Goal: Task Accomplishment & Management: Manage account settings

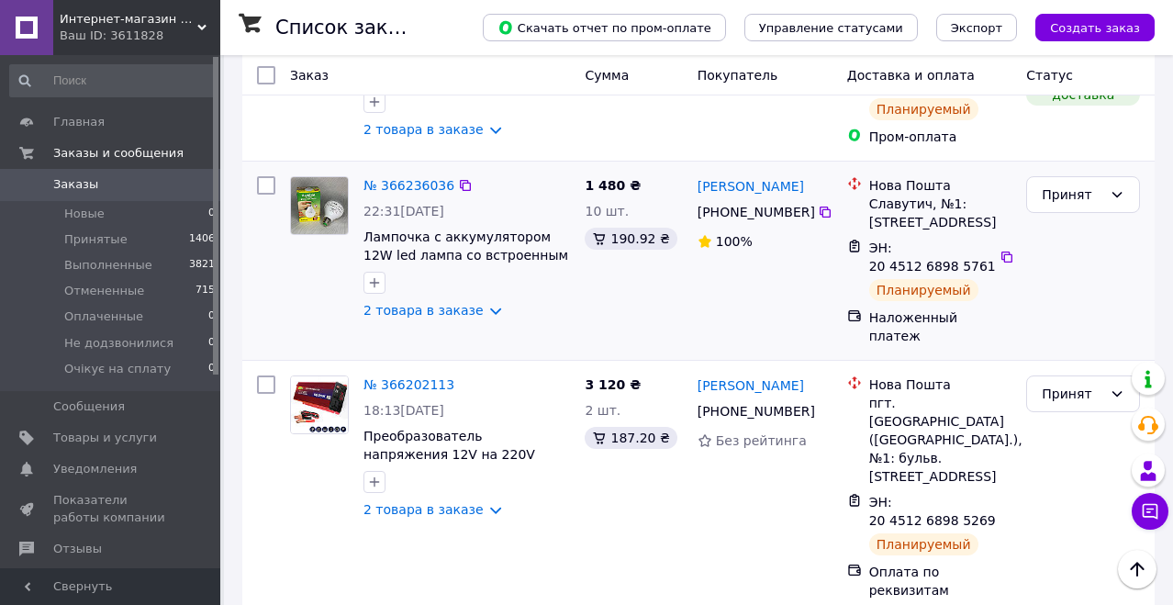
scroll to position [235, 0]
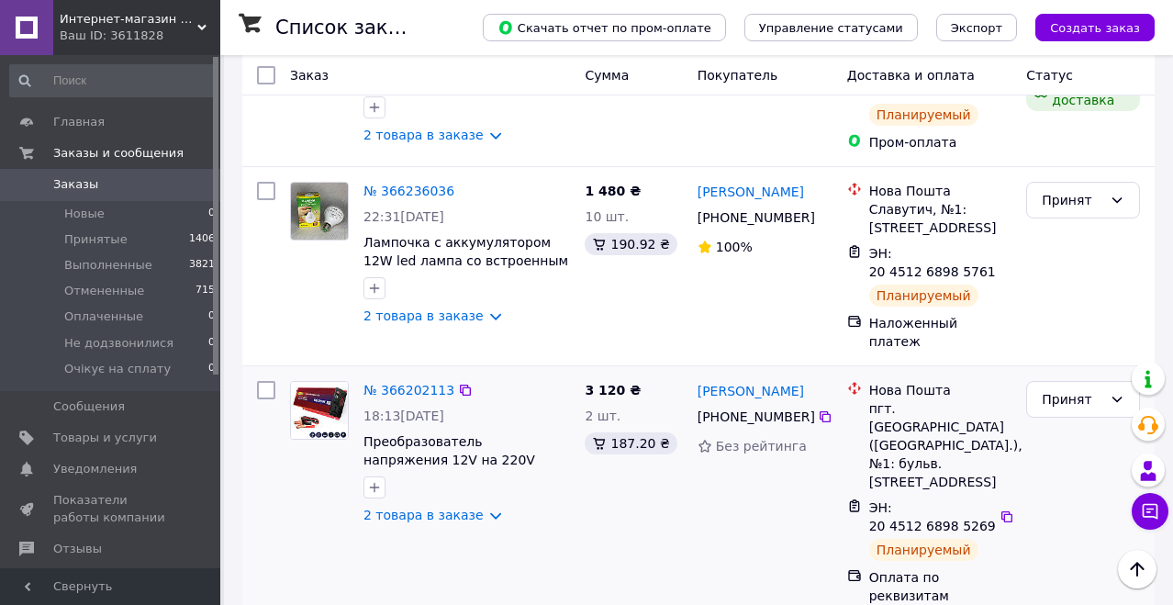
click at [653, 472] on div "3 120 ₴ 2 шт. 187.20 ₴" at bounding box center [633, 493] width 112 height 239
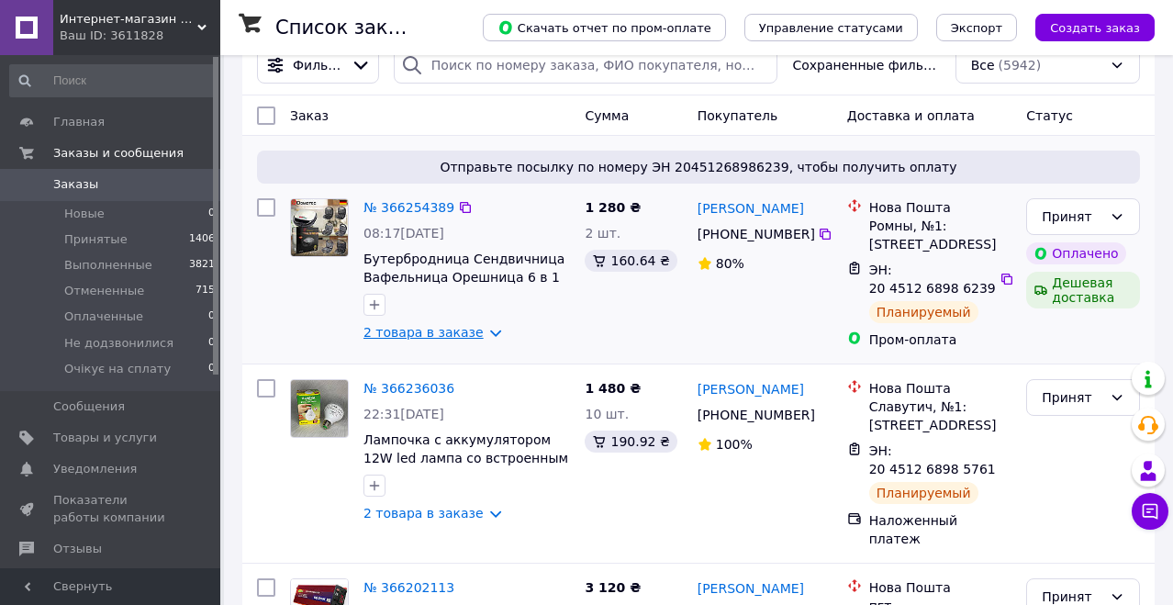
scroll to position [0, 0]
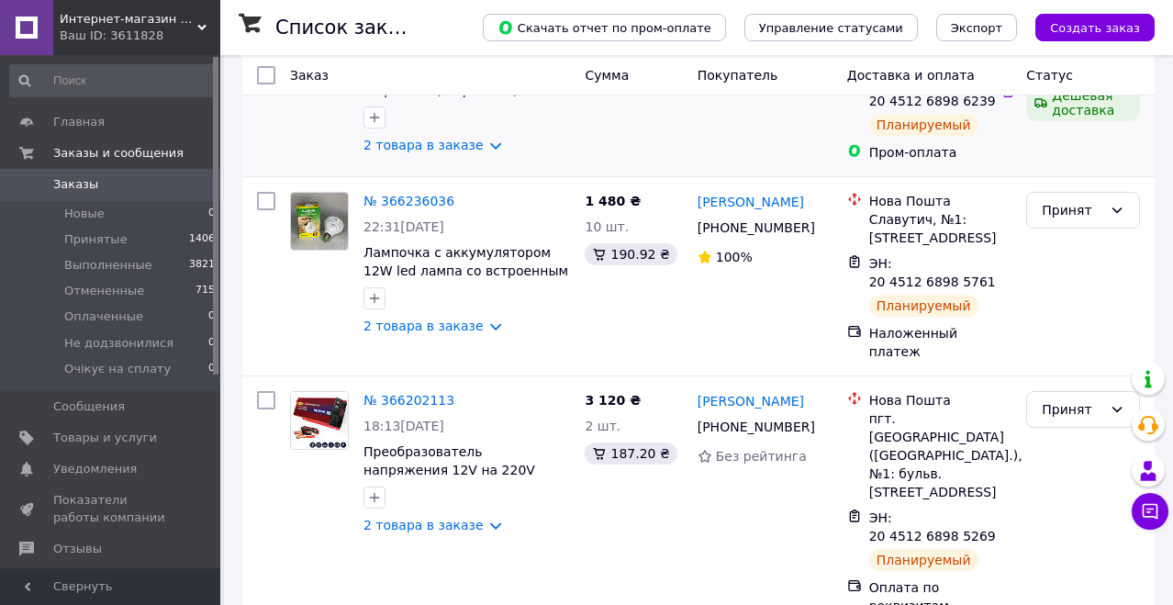
scroll to position [277, 0]
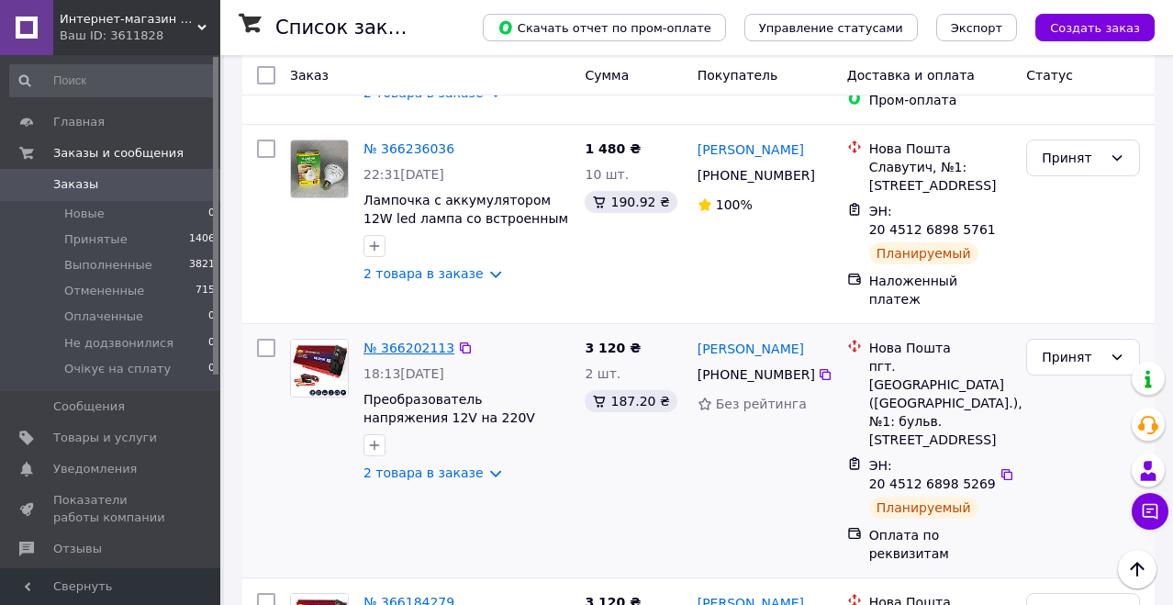
click at [420, 341] on link "№ 366202113" at bounding box center [409, 348] width 91 height 15
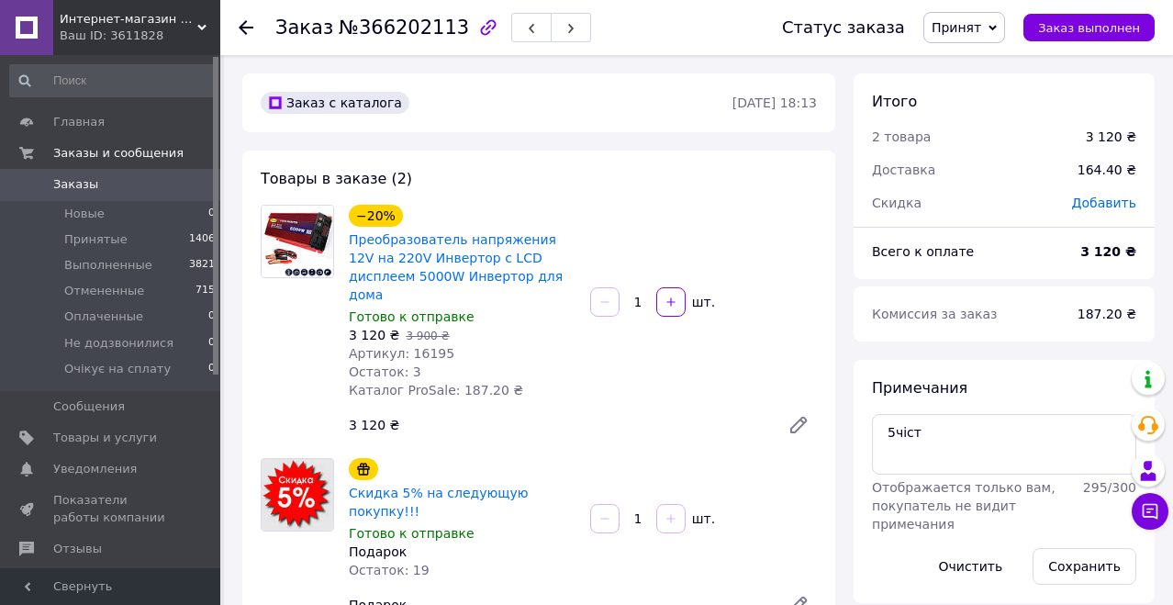
click at [177, 181] on span "0" at bounding box center [195, 184] width 50 height 17
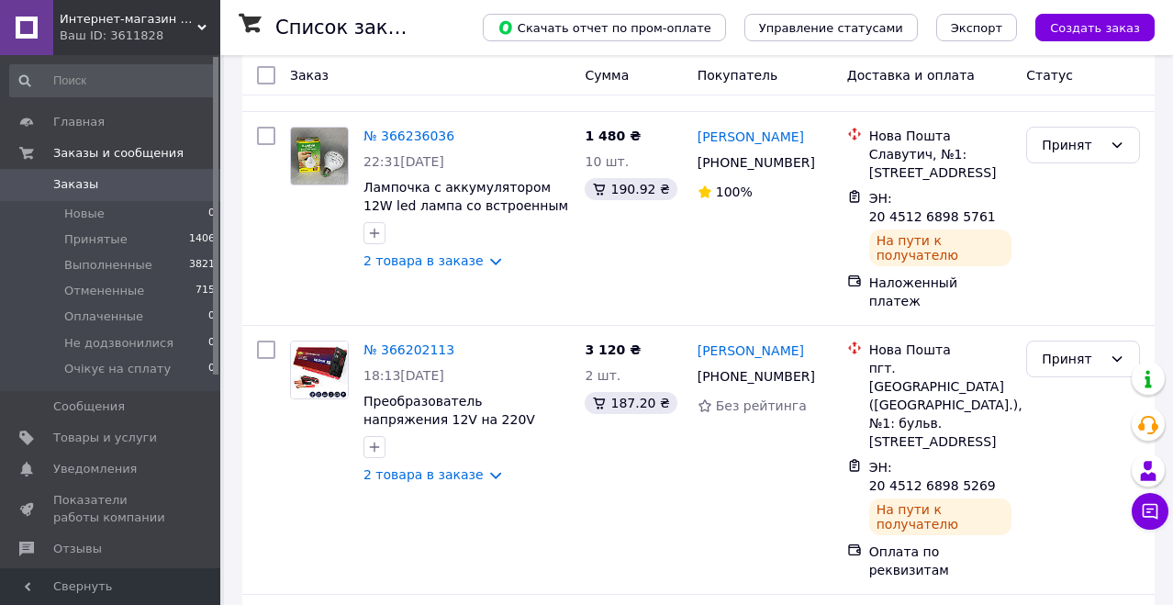
scroll to position [280, 0]
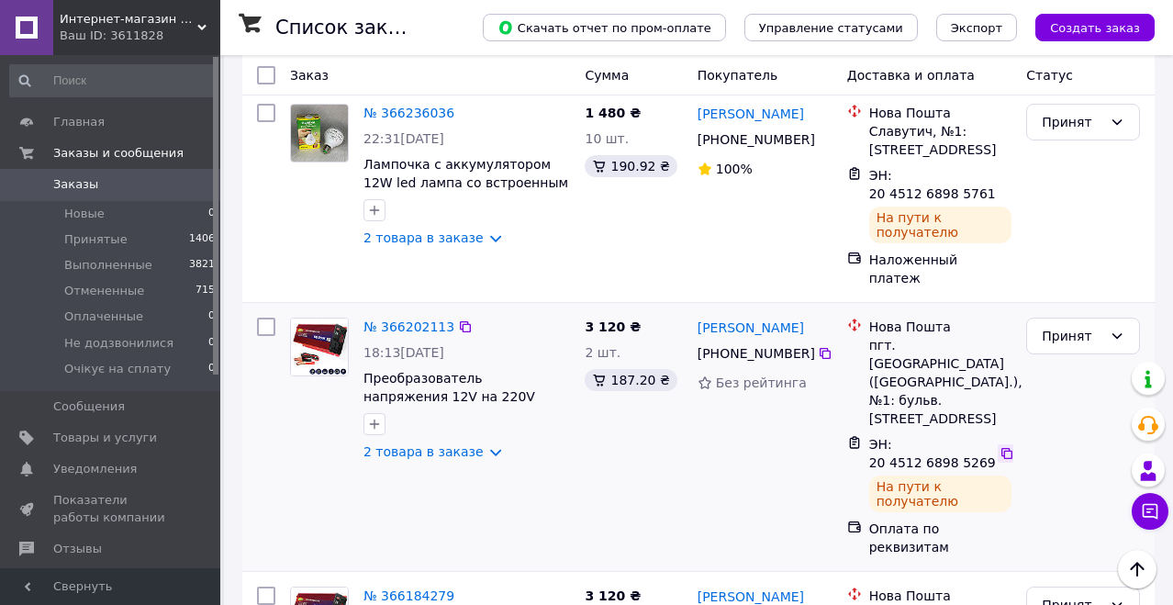
click at [1008, 448] on icon at bounding box center [1007, 453] width 11 height 11
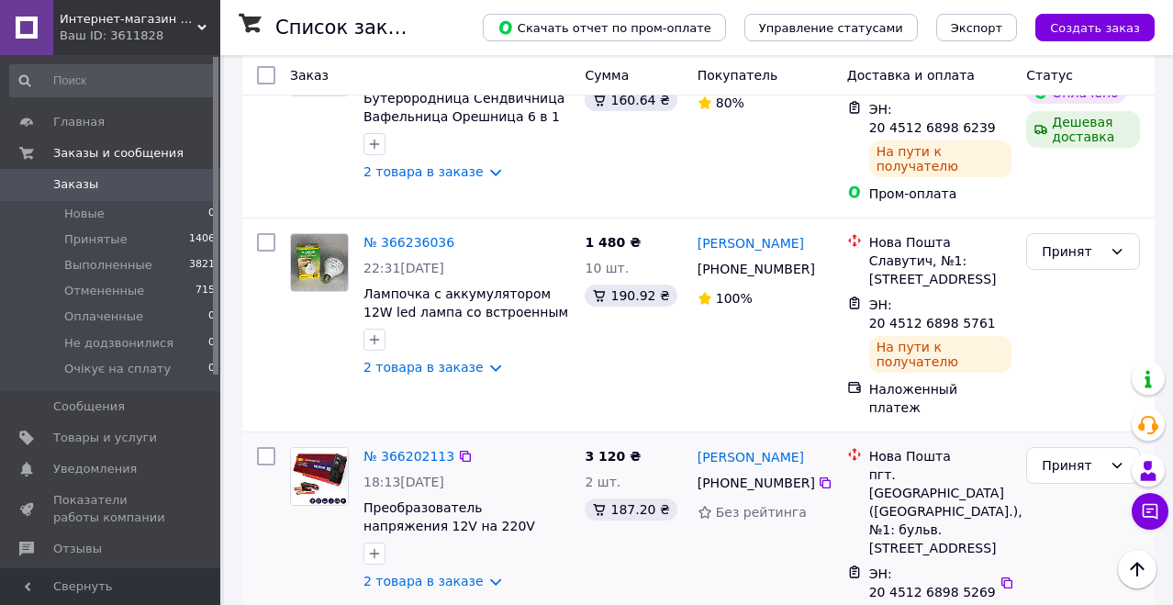
scroll to position [53, 0]
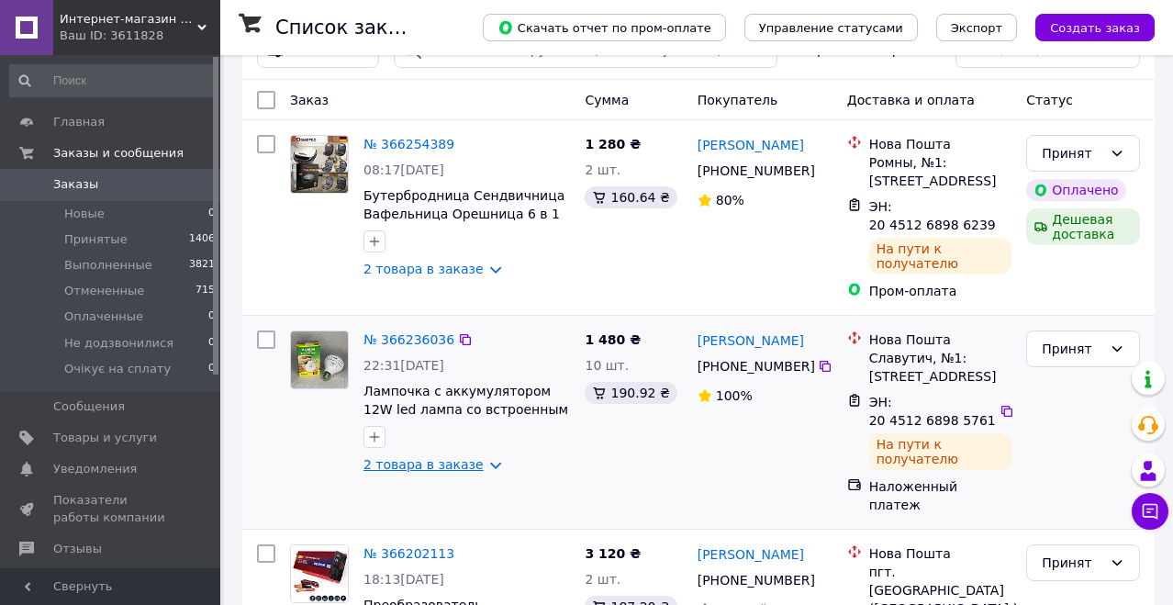
click at [484, 466] on link "2 товара в заказе" at bounding box center [424, 464] width 120 height 15
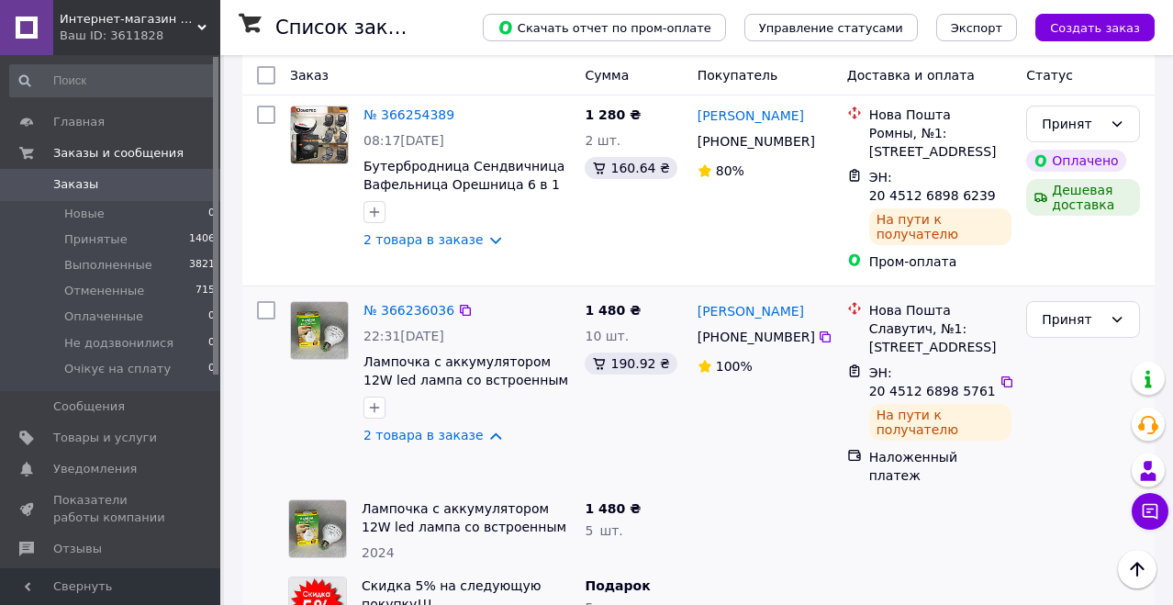
scroll to position [82, 0]
click at [436, 305] on link "№ 366236036" at bounding box center [409, 311] width 91 height 15
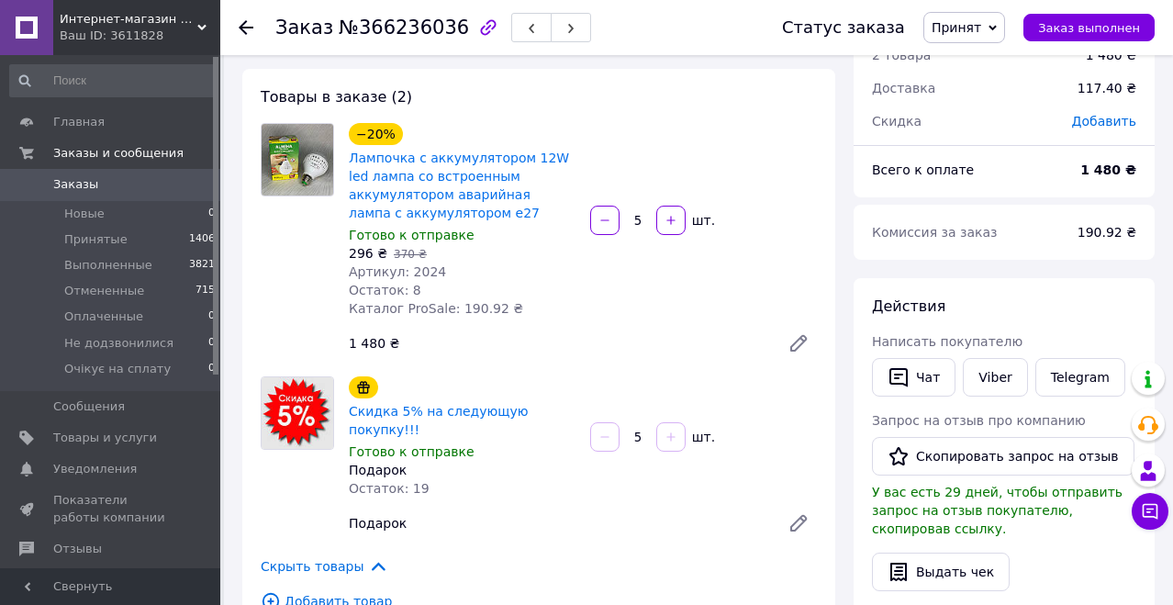
click at [148, 185] on span "Заказы" at bounding box center [111, 184] width 117 height 17
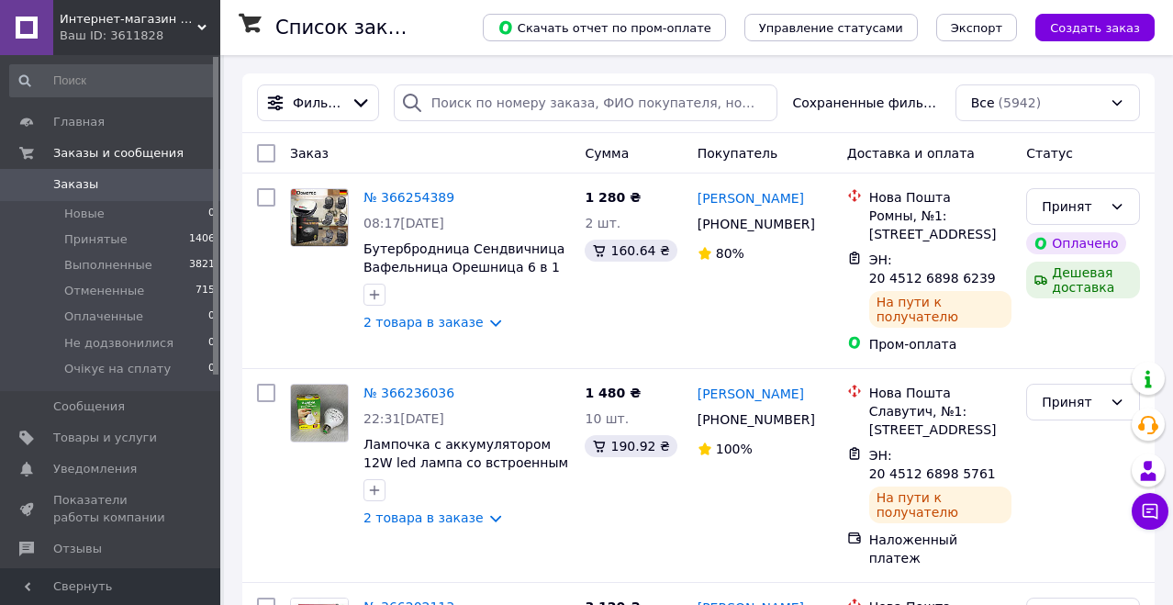
click at [85, 13] on span "Интернет-магазин "Gyrman-shop"" at bounding box center [129, 19] width 138 height 17
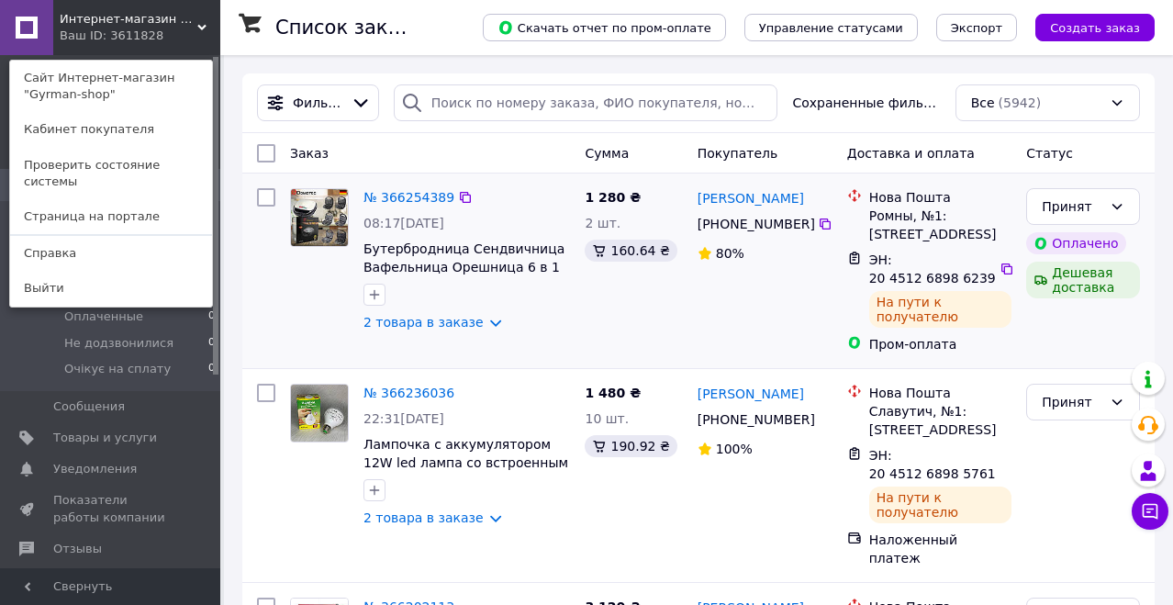
click at [704, 341] on div "Олександр Терещенко +380 96 081 20 63 80%" at bounding box center [765, 271] width 150 height 180
click at [205, 28] on icon at bounding box center [201, 27] width 9 height 9
